Goal: Information Seeking & Learning: Learn about a topic

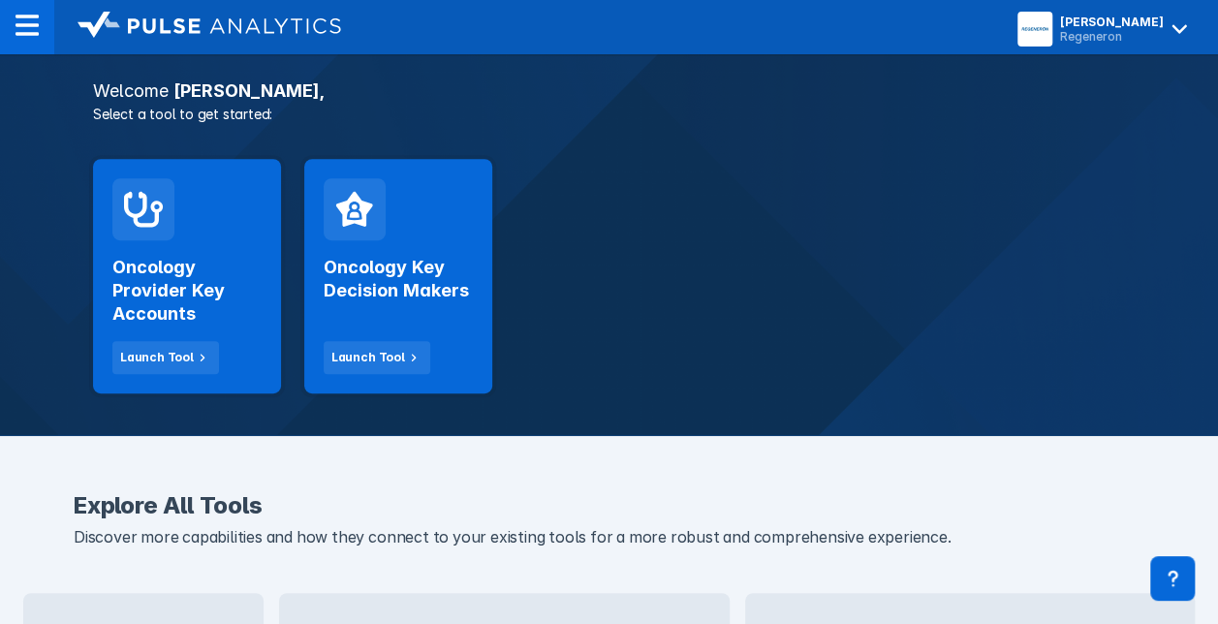
scroll to position [329, 0]
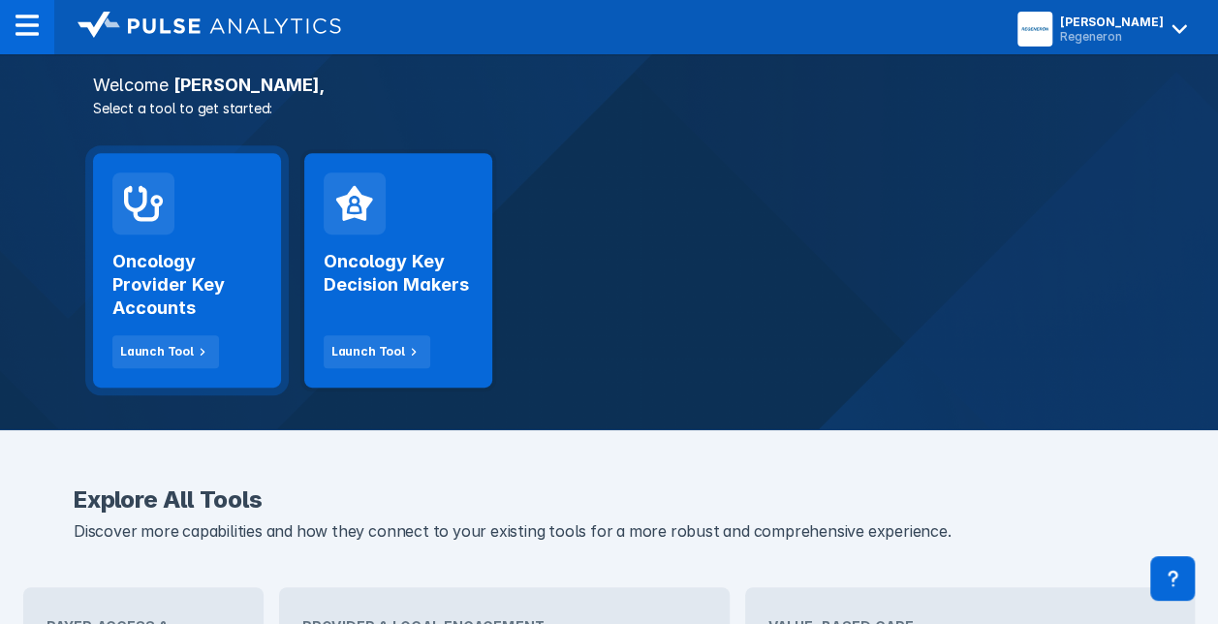
click at [146, 287] on h2 "Oncology Provider Key Accounts" at bounding box center [186, 285] width 149 height 70
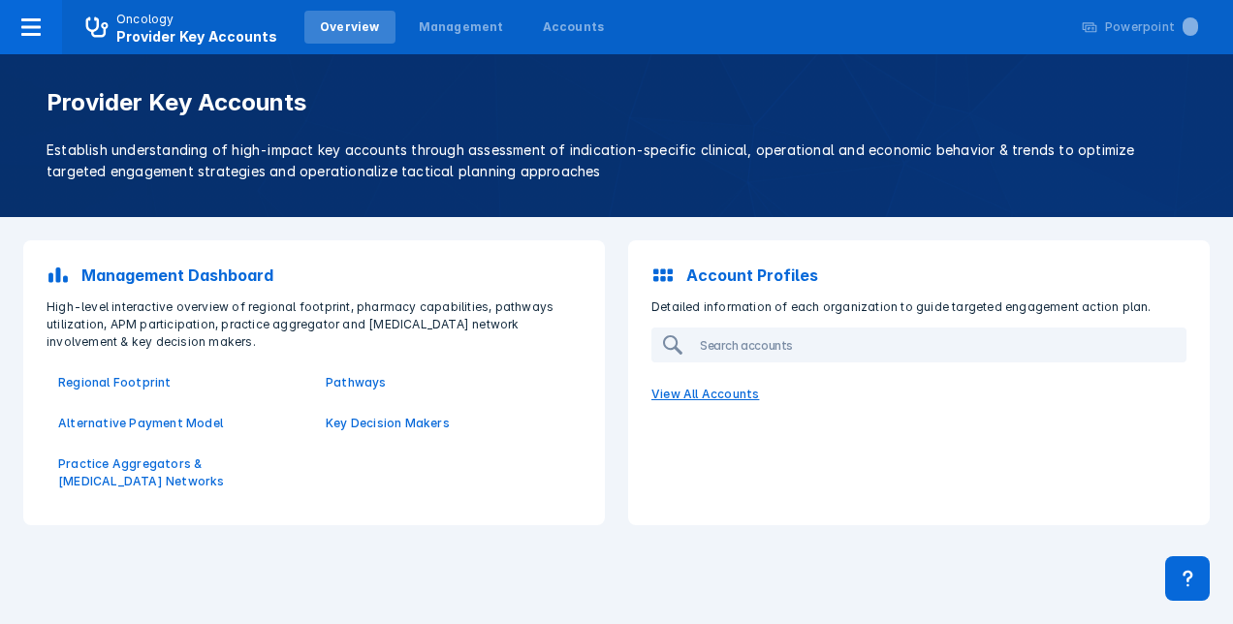
click at [675, 393] on p "View All Accounts" at bounding box center [919, 394] width 558 height 41
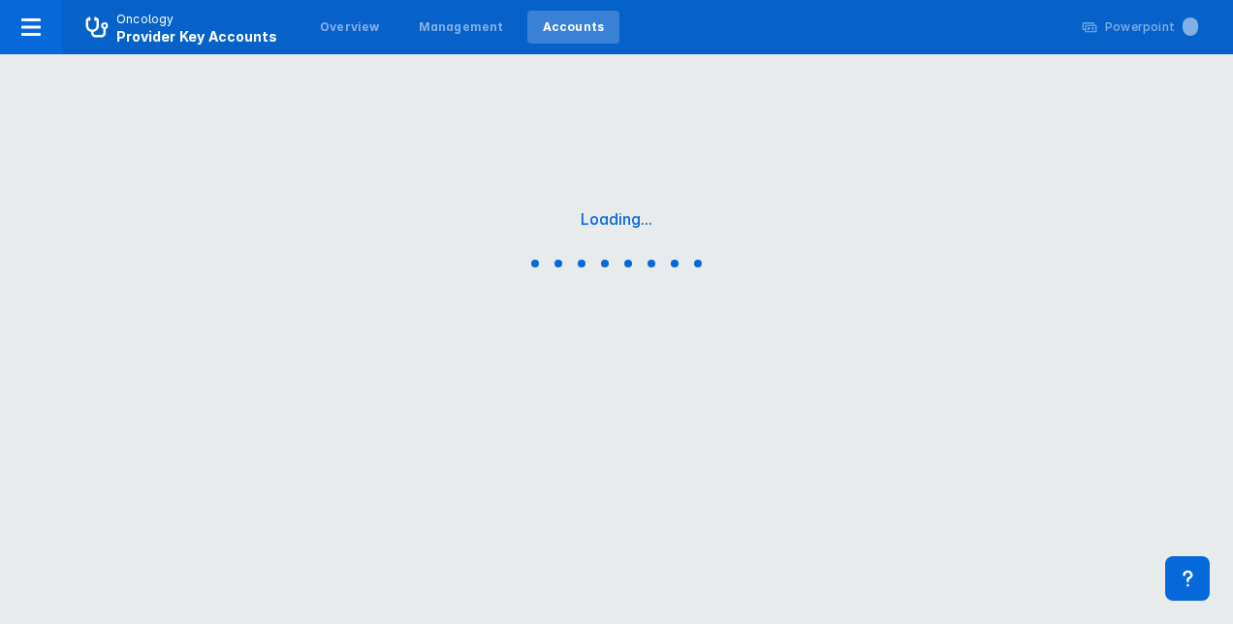
click at [675, 393] on div "Loading..." at bounding box center [616, 242] width 1233 height 485
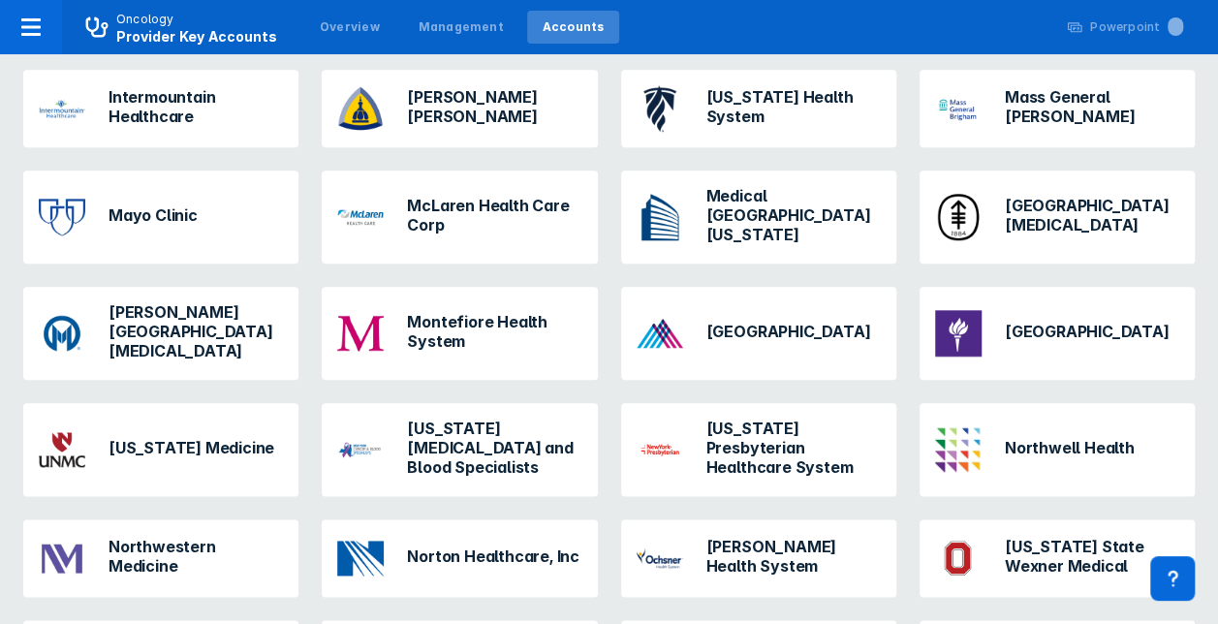
scroll to position [890, 0]
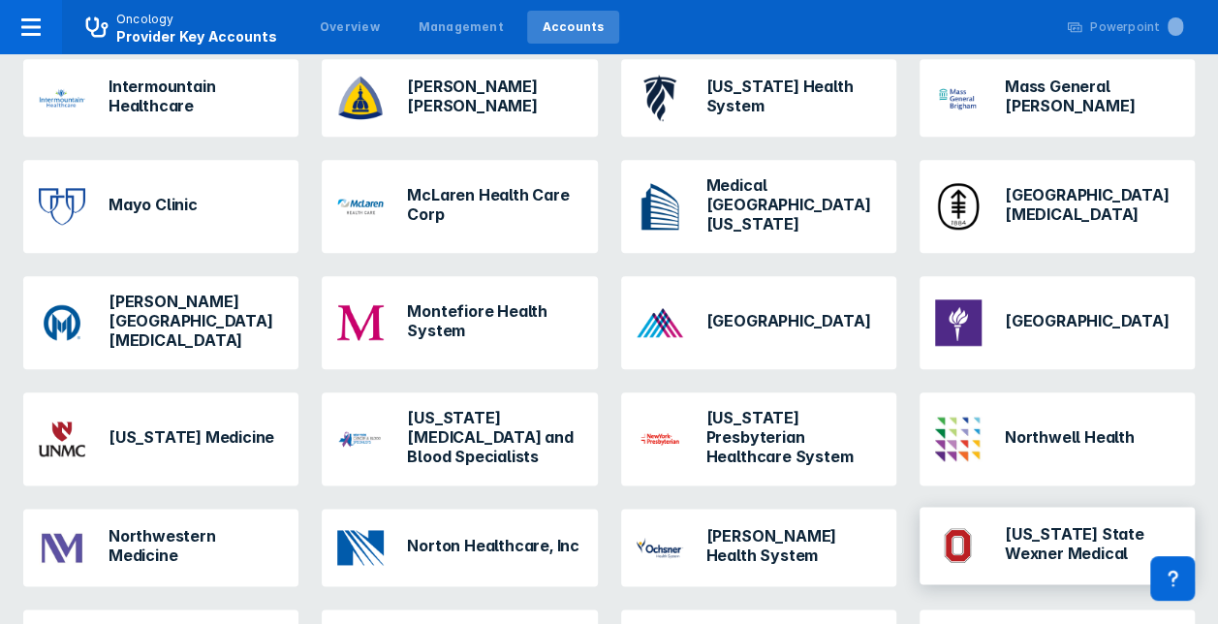
click at [1043, 524] on h3 "[US_STATE] State Wexner Medical" at bounding box center [1092, 543] width 174 height 39
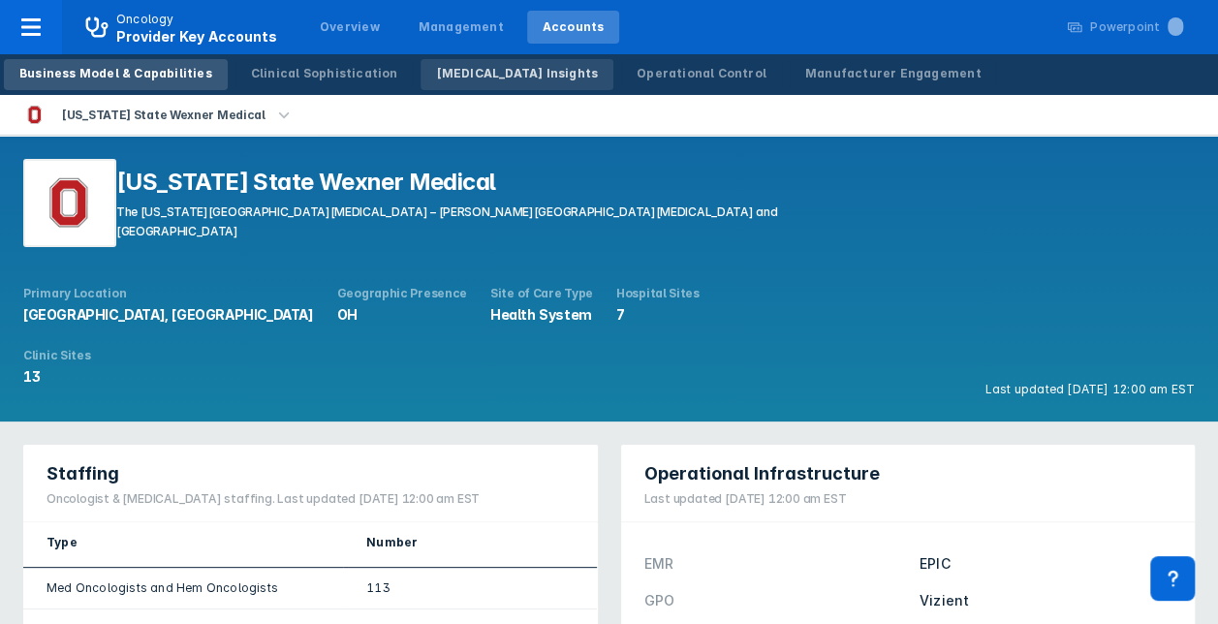
click at [470, 72] on div "[MEDICAL_DATA] Insights" at bounding box center [517, 73] width 162 height 17
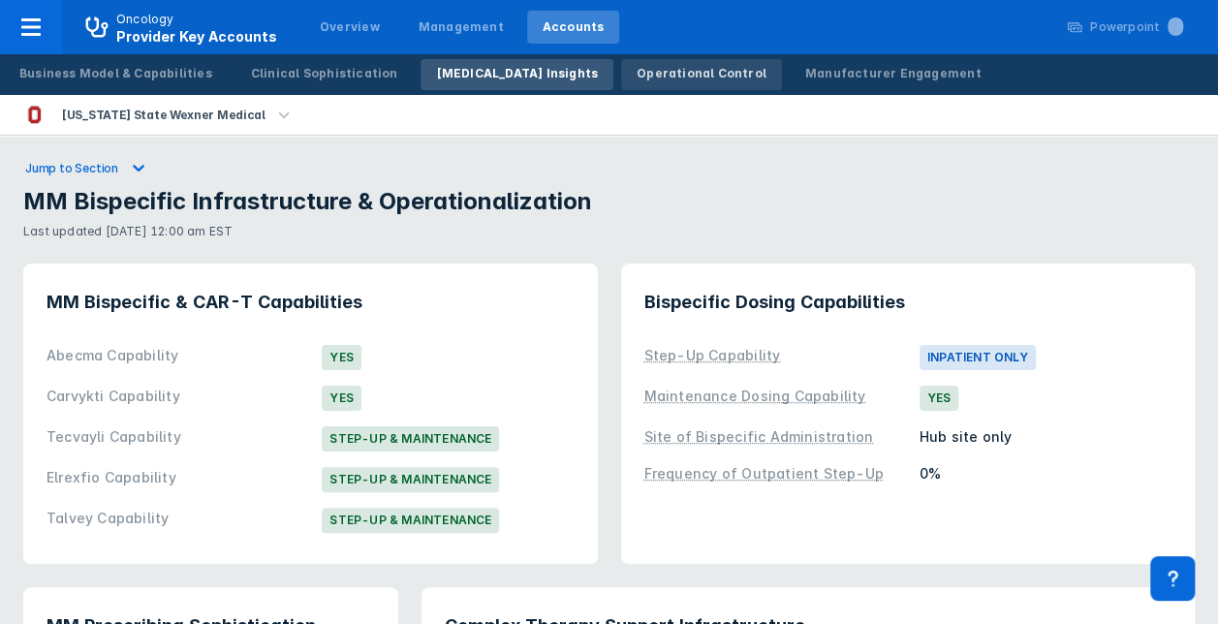
click at [665, 68] on div "Operational Control" at bounding box center [702, 73] width 130 height 17
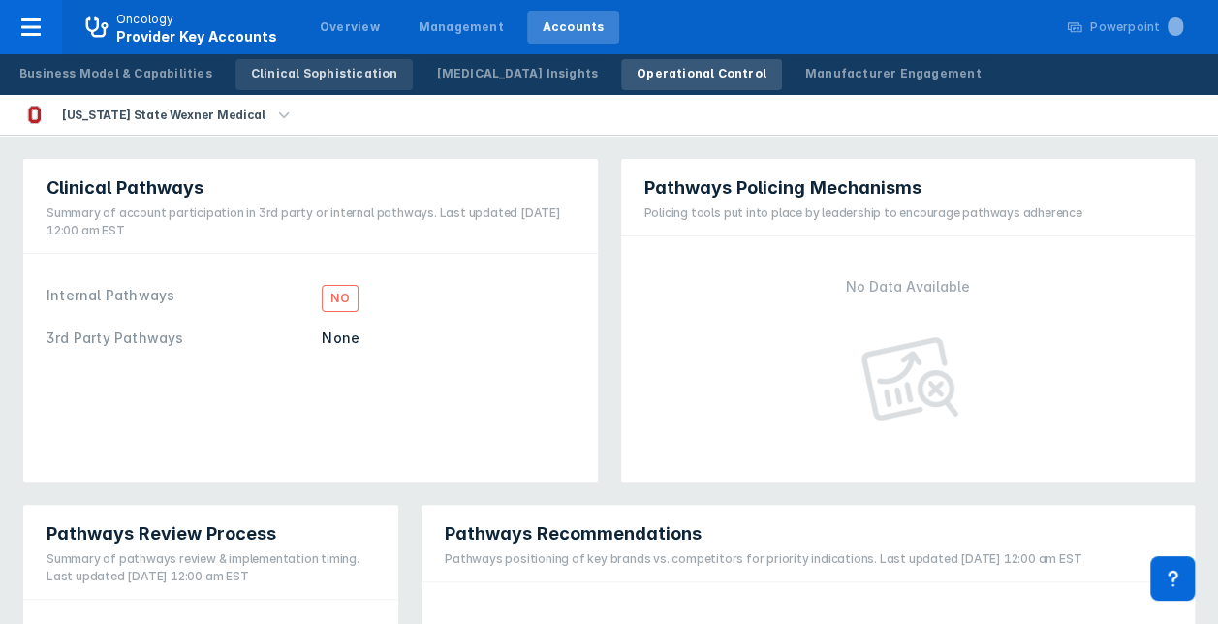
click at [308, 68] on div "Clinical Sophistication" at bounding box center [324, 73] width 147 height 17
